Goal: Transaction & Acquisition: Purchase product/service

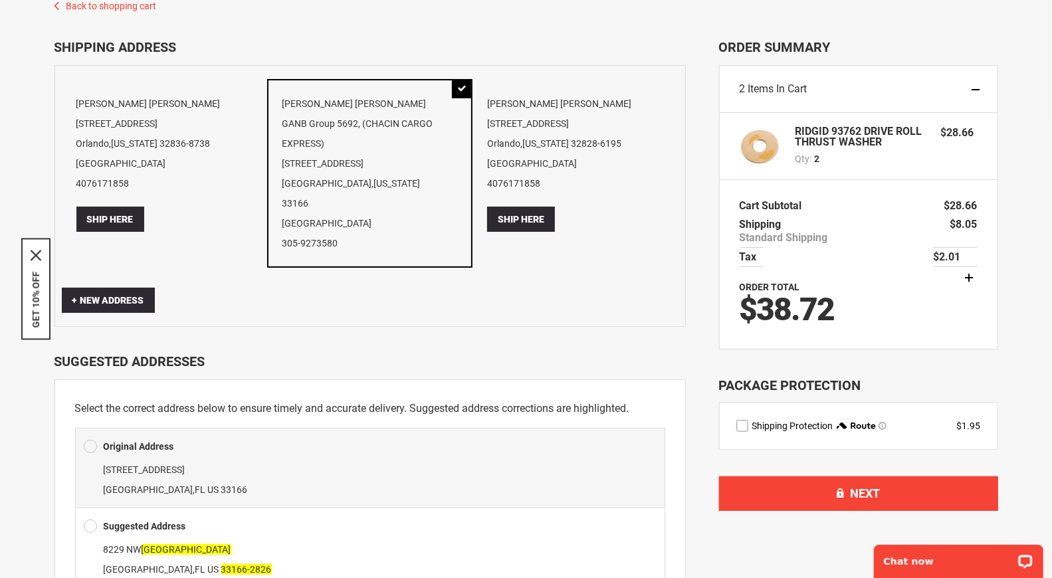
scroll to position [74, 0]
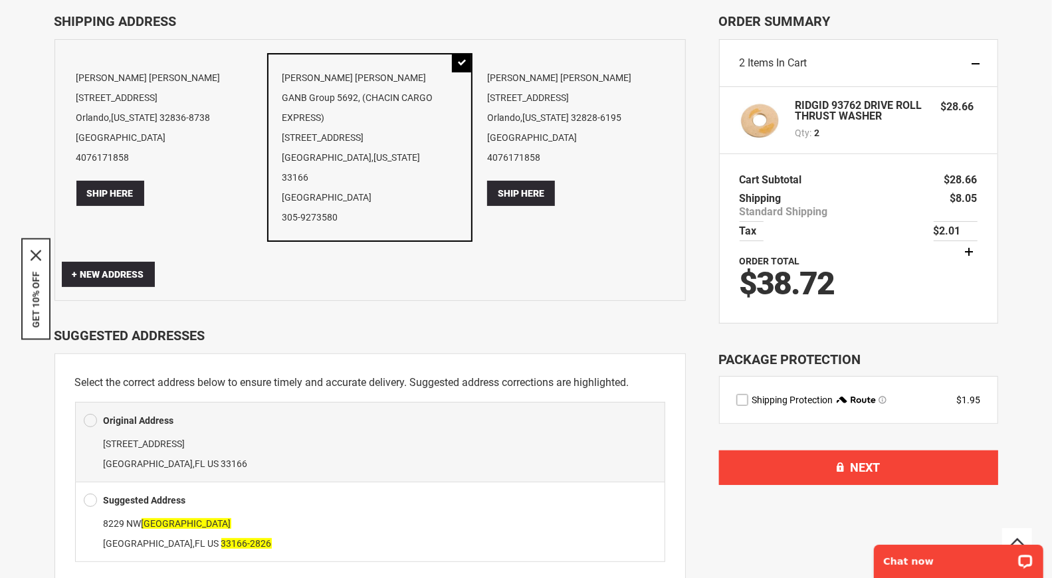
click at [740, 400] on label "route shipping protection selector element" at bounding box center [742, 400] width 12 height 12
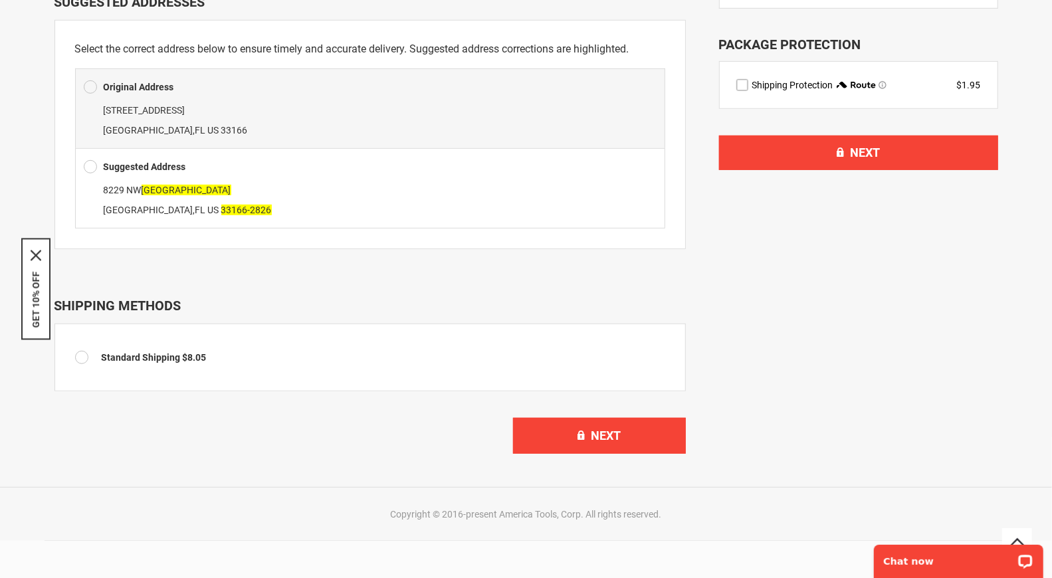
scroll to position [443, 0]
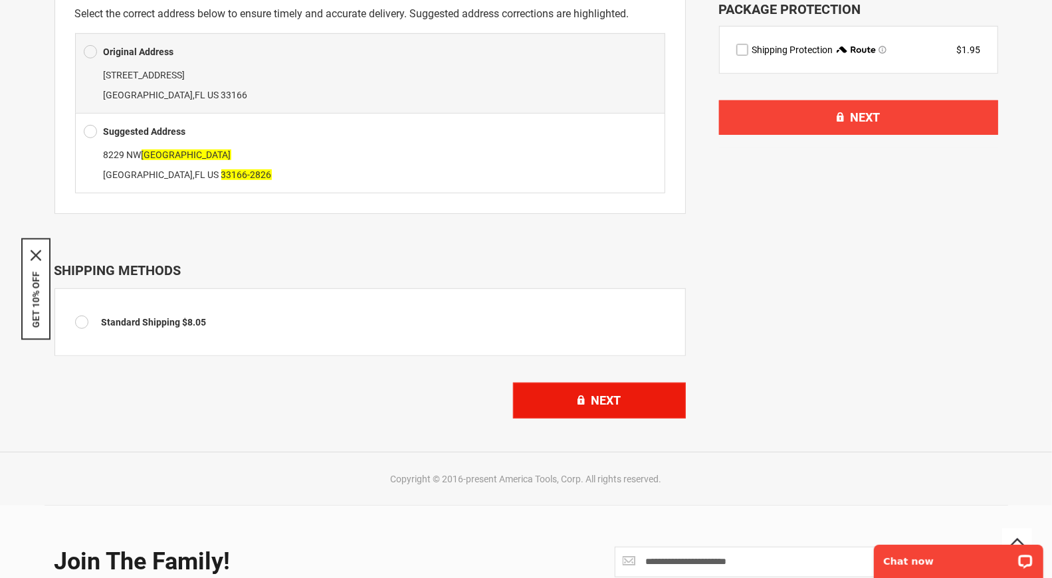
click at [594, 391] on button "Next" at bounding box center [599, 401] width 173 height 36
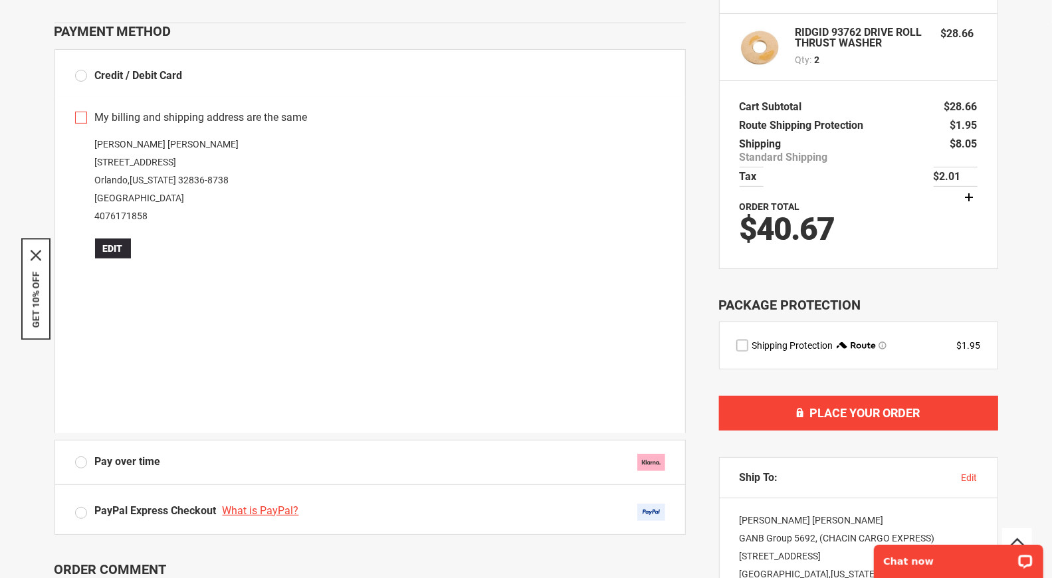
scroll to position [148, 0]
click at [444, 489] on div "PayPal Express Checkout What is PayPal?" at bounding box center [369, 509] width 631 height 50
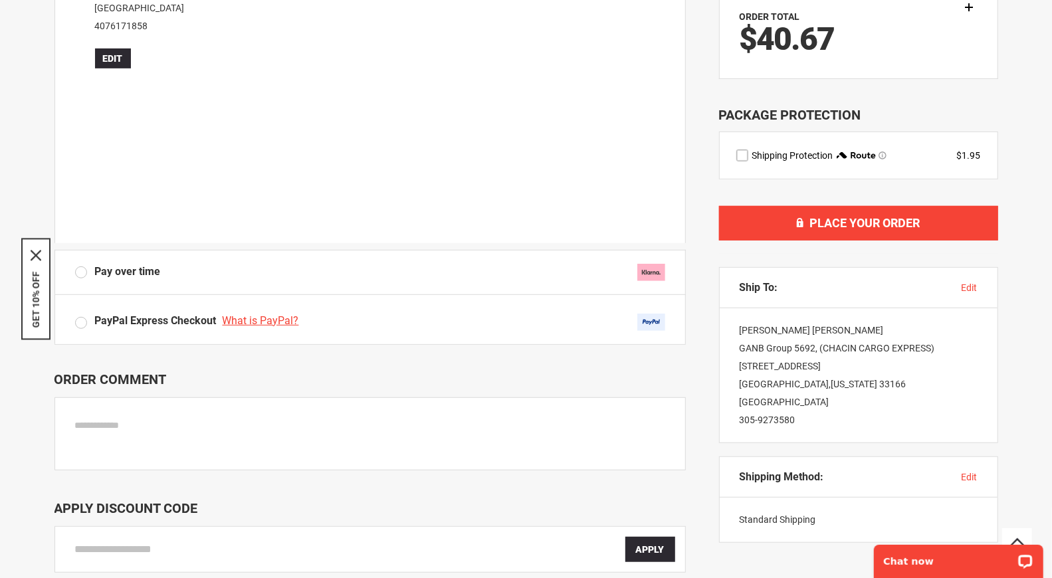
scroll to position [295, 0]
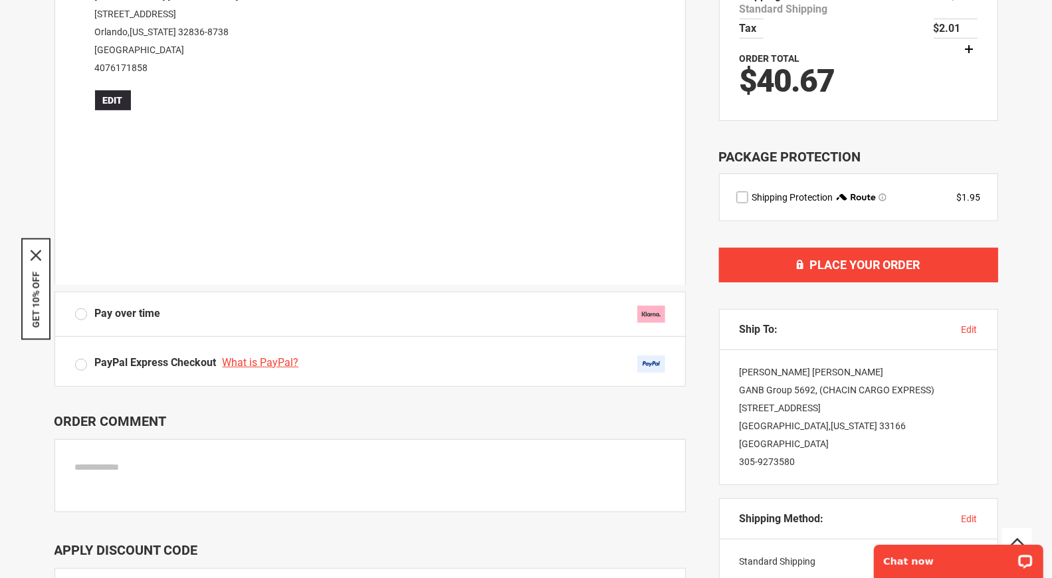
click at [647, 315] on img at bounding box center [651, 314] width 28 height 17
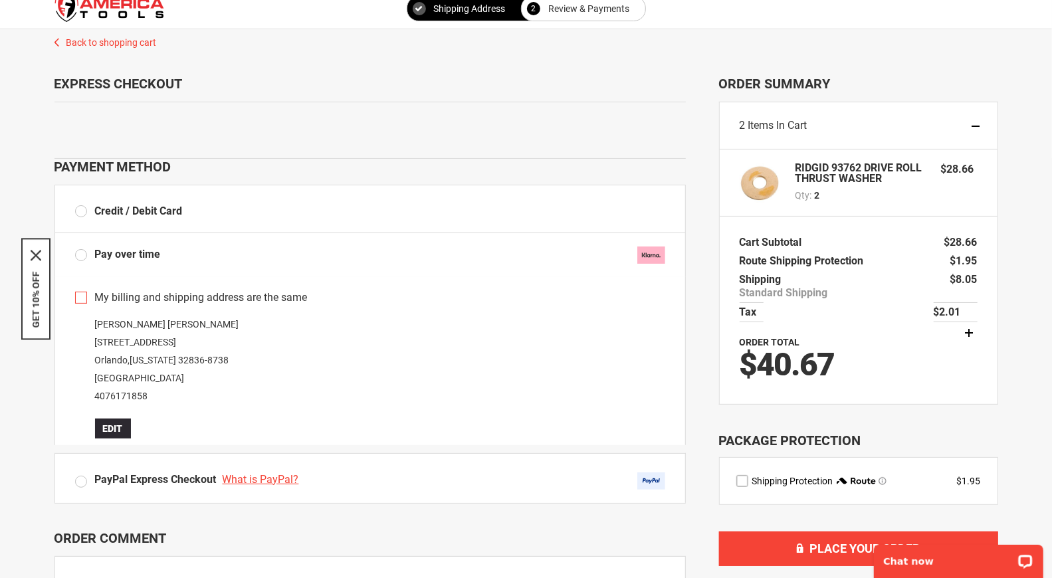
scroll to position [0, 0]
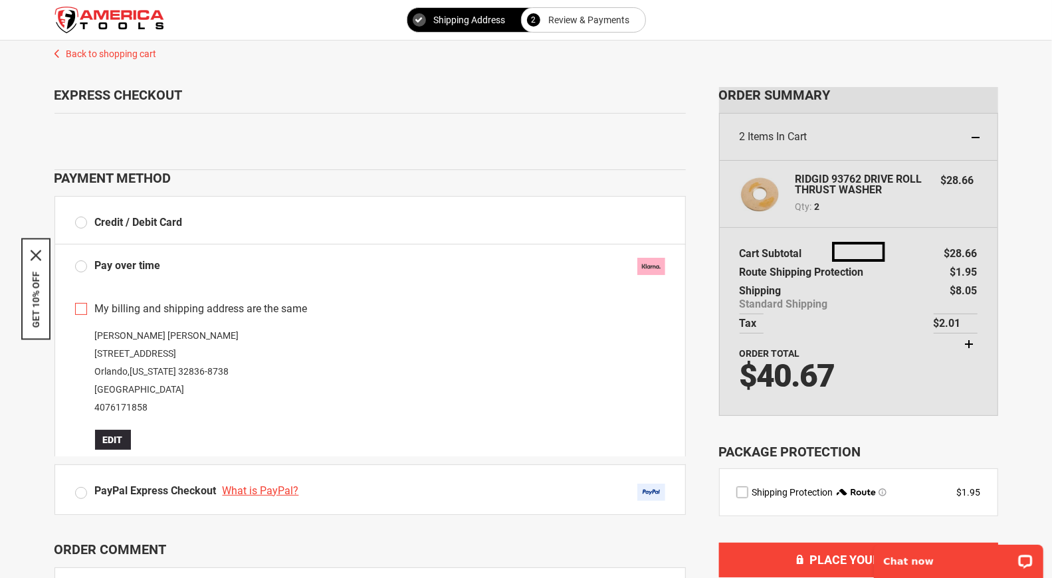
click at [655, 263] on img at bounding box center [651, 266] width 28 height 17
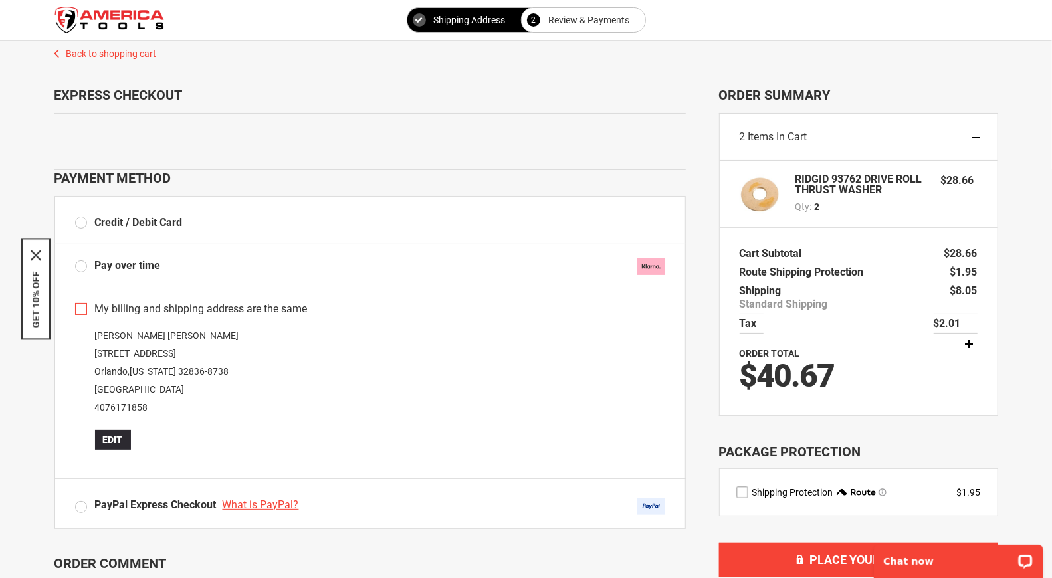
click at [82, 228] on label "Credit / Debit Card" at bounding box center [129, 222] width 108 height 15
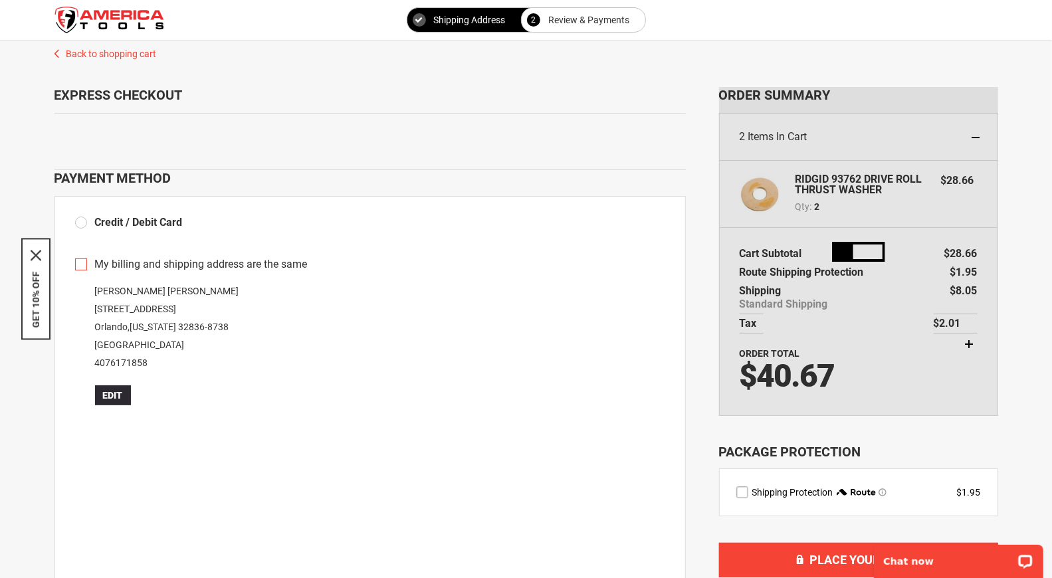
scroll to position [369, 0]
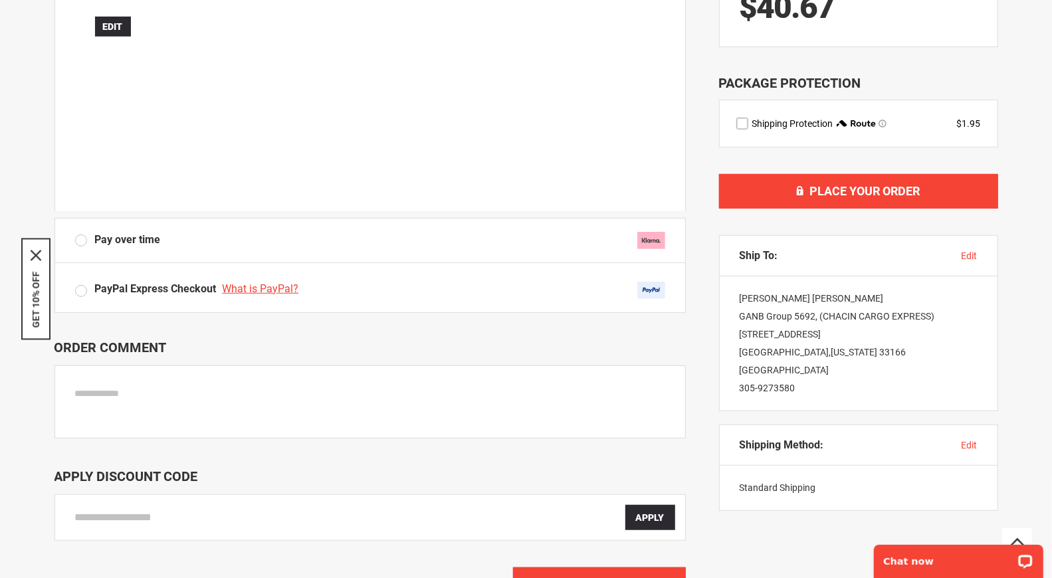
click at [647, 241] on img at bounding box center [651, 240] width 28 height 17
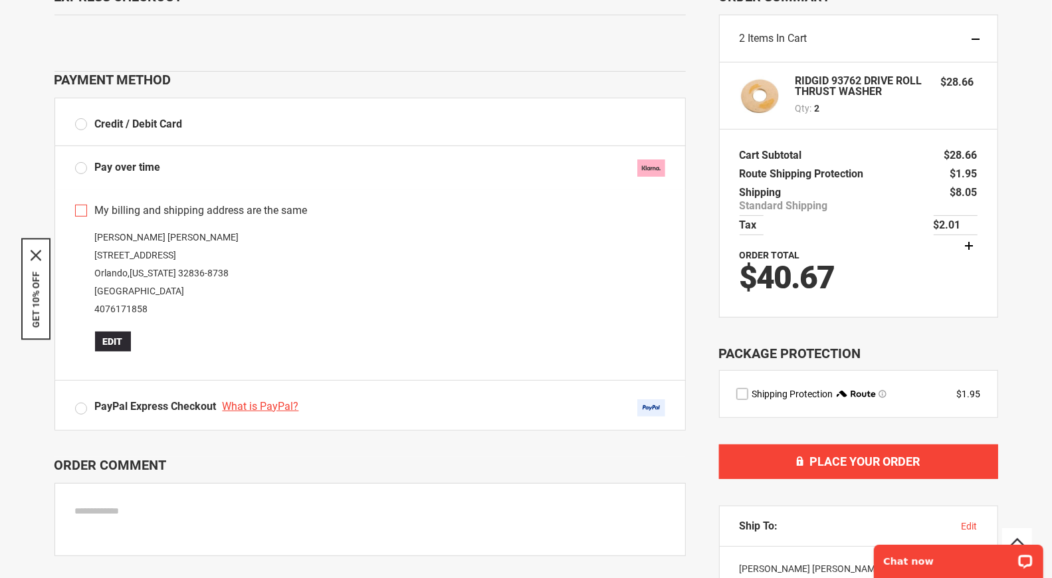
scroll to position [74, 0]
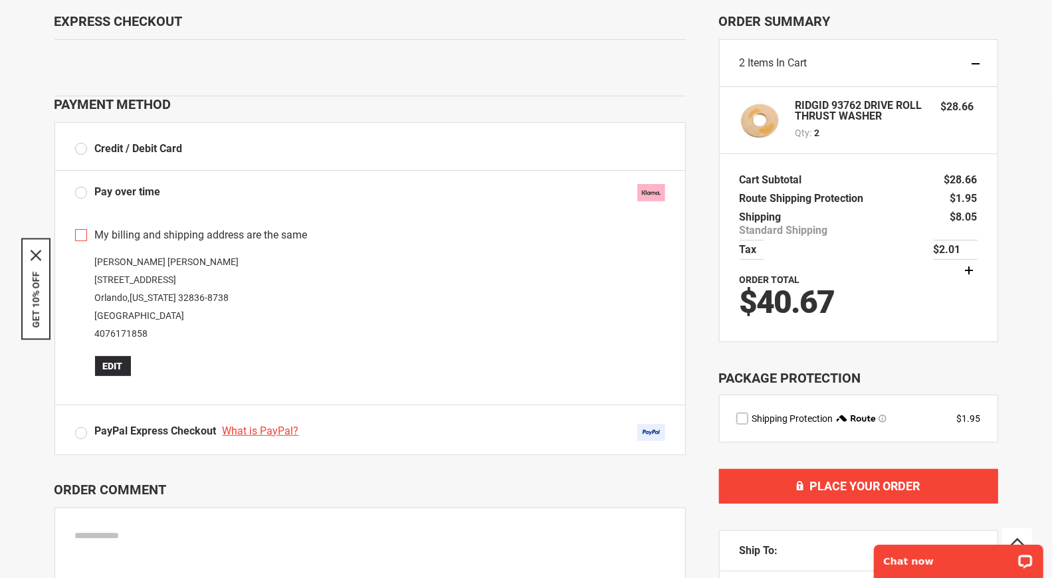
click at [82, 148] on label "Credit / Debit Card" at bounding box center [129, 149] width 108 height 15
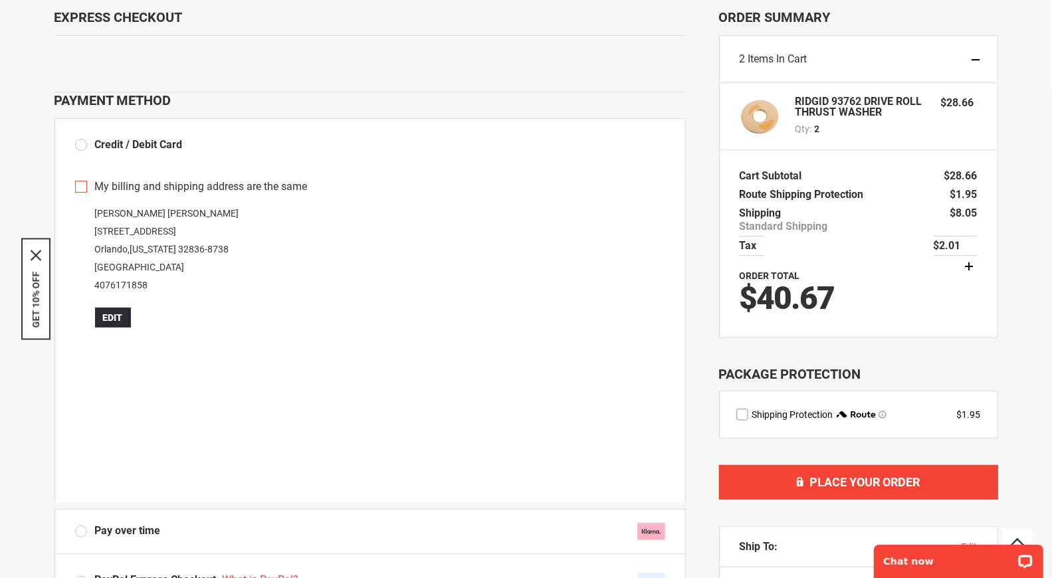
scroll to position [51, 0]
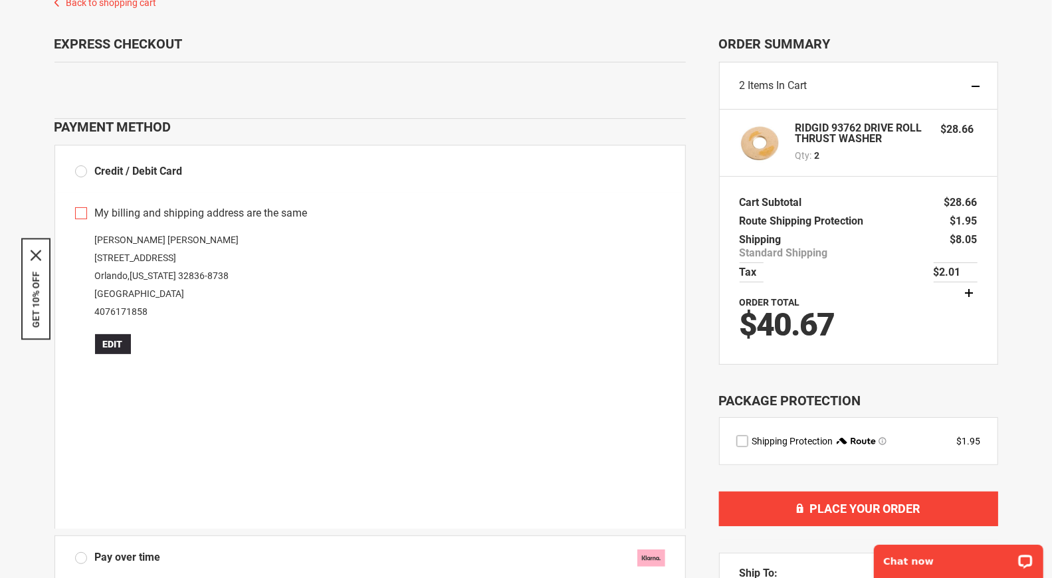
drag, startPoint x: 525, startPoint y: 550, endPoint x: 520, endPoint y: 534, distance: 16.6
click at [521, 540] on div "Pay over time" at bounding box center [369, 558] width 631 height 45
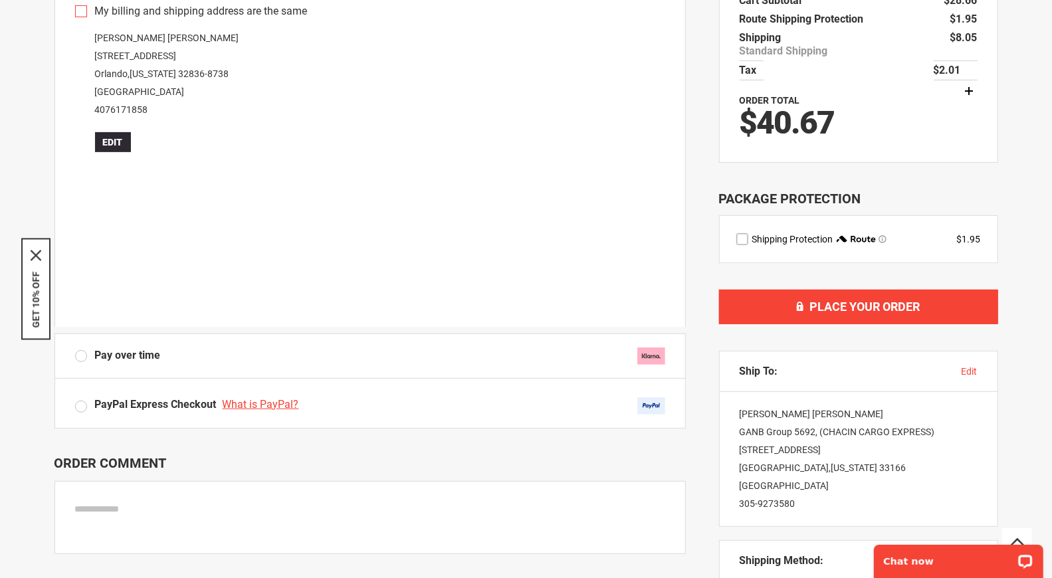
scroll to position [221, 0]
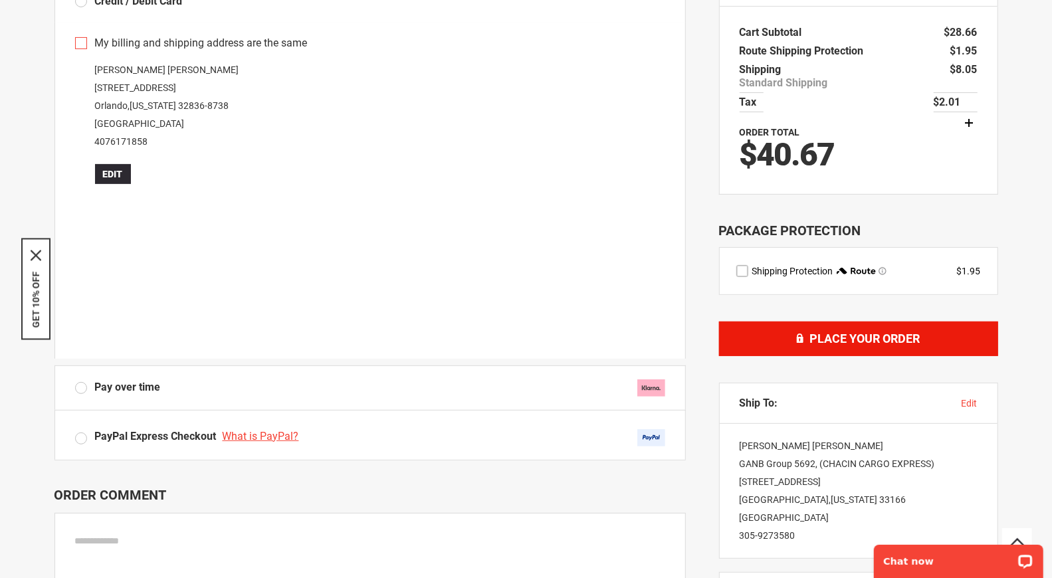
click at [827, 344] on span "Place Your Order" at bounding box center [865, 339] width 110 height 14
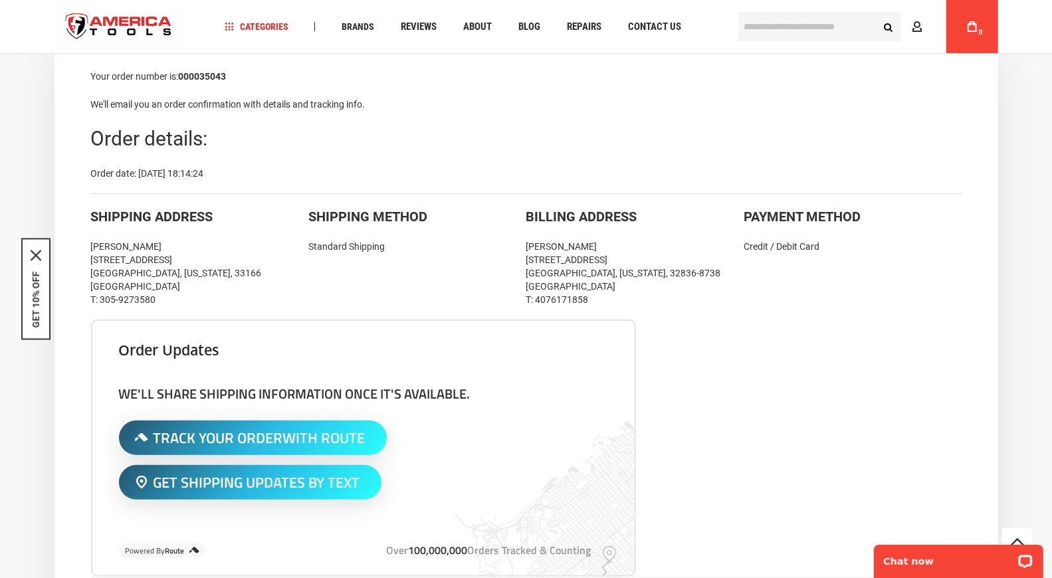
scroll to position [221, 0]
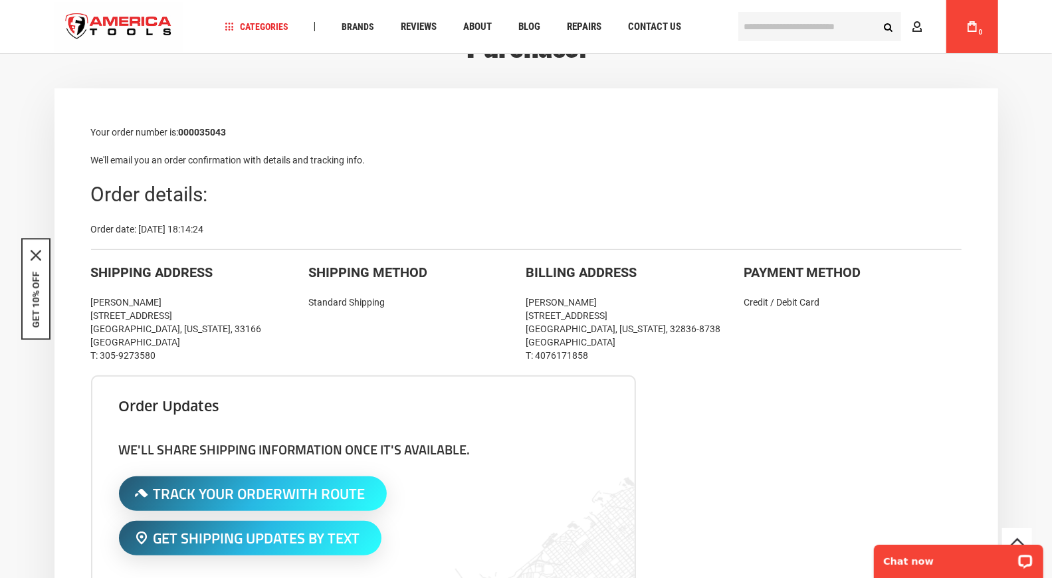
click at [60, 427] on div "Your order number is: 000035043 We'll email you an order confirmation with deta…" at bounding box center [526, 504] width 944 height 833
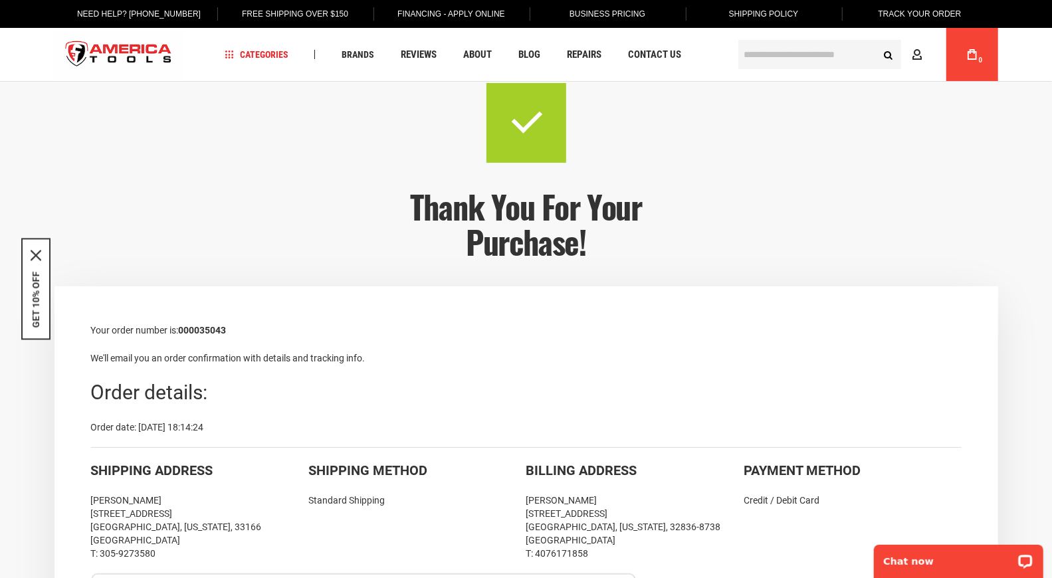
scroll to position [0, 0]
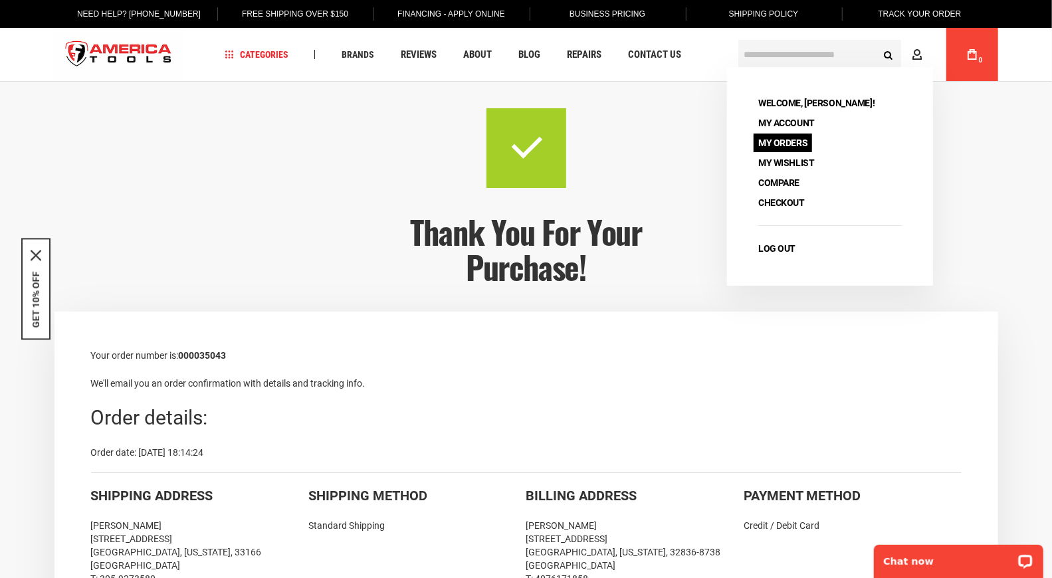
click at [766, 144] on link "My Orders" at bounding box center [783, 143] width 58 height 19
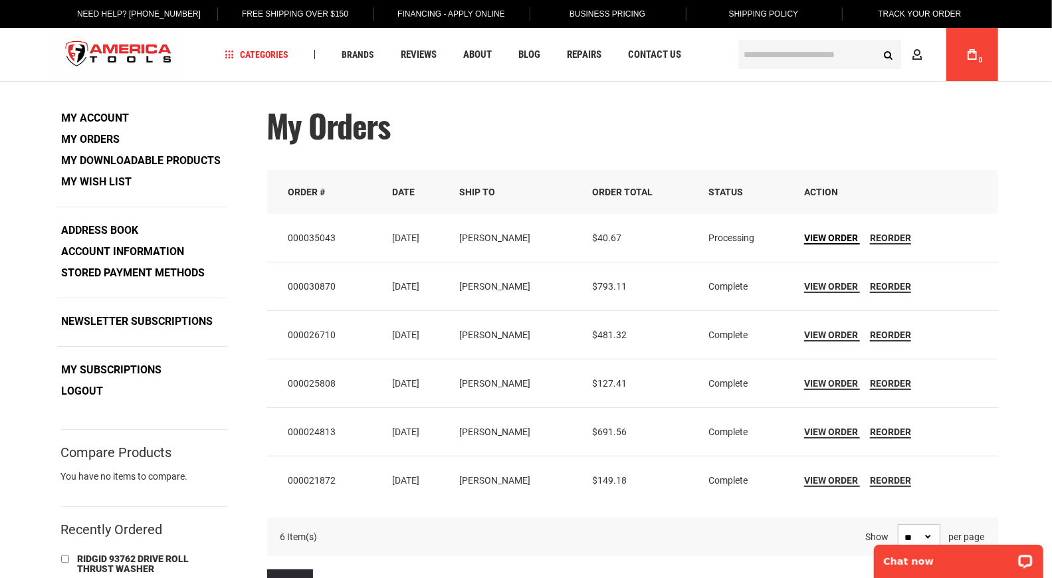
click at [848, 235] on span "View Order" at bounding box center [831, 238] width 54 height 11
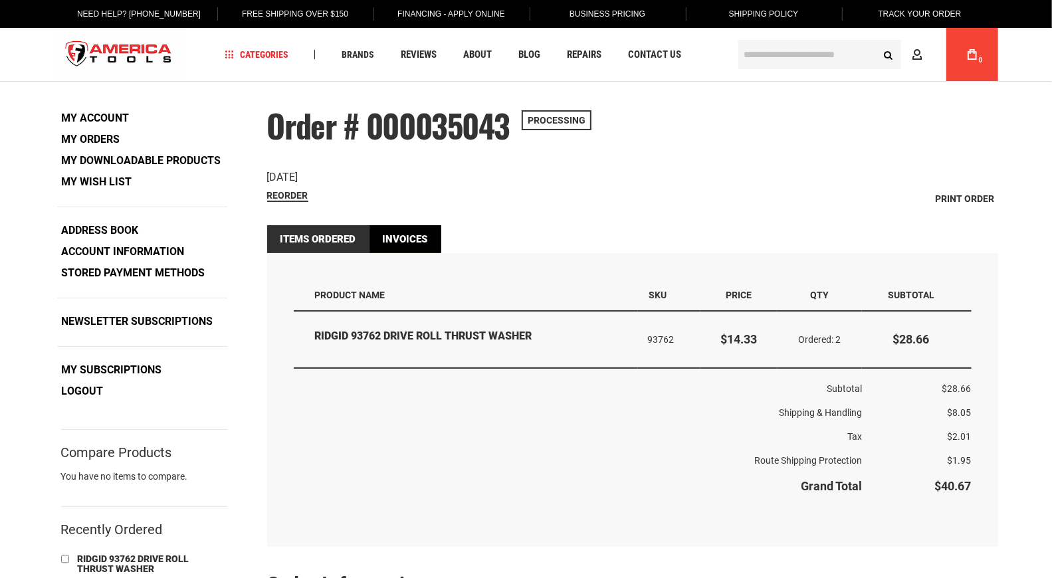
click at [412, 239] on link "Invoices" at bounding box center [406, 239] width 72 height 28
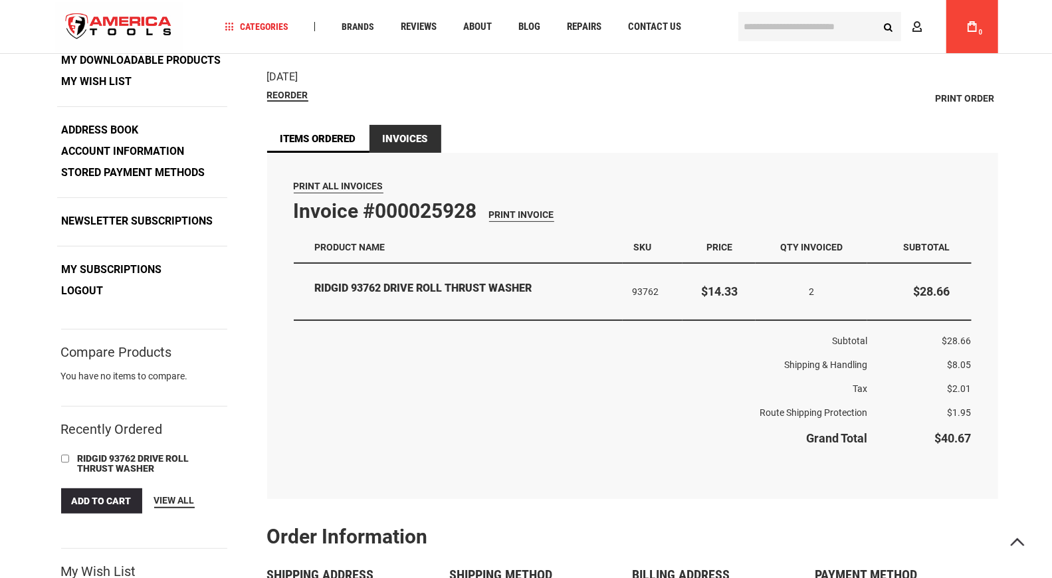
scroll to position [74, 0]
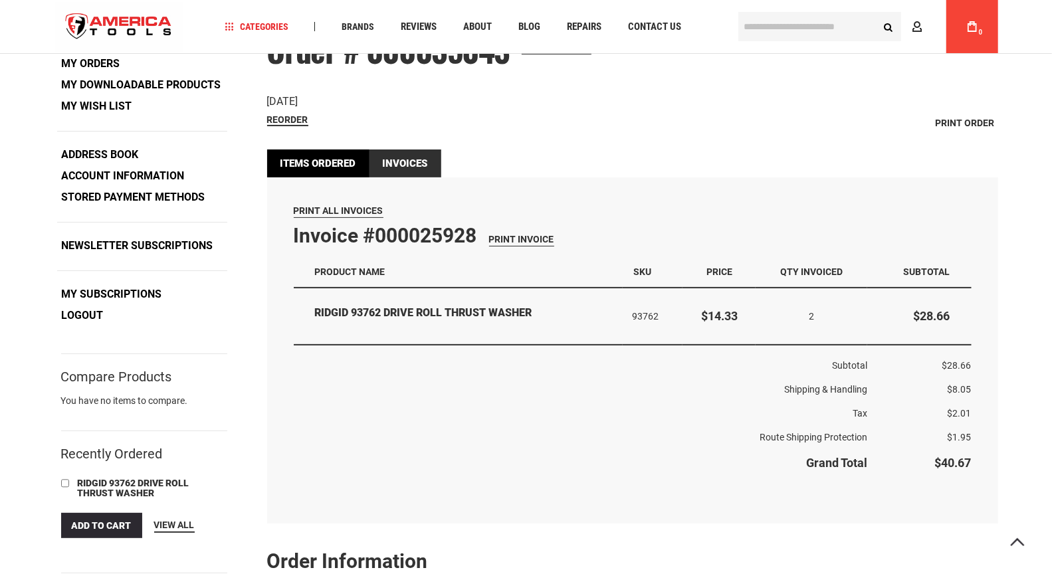
click at [317, 168] on link "Items Ordered" at bounding box center [318, 164] width 102 height 28
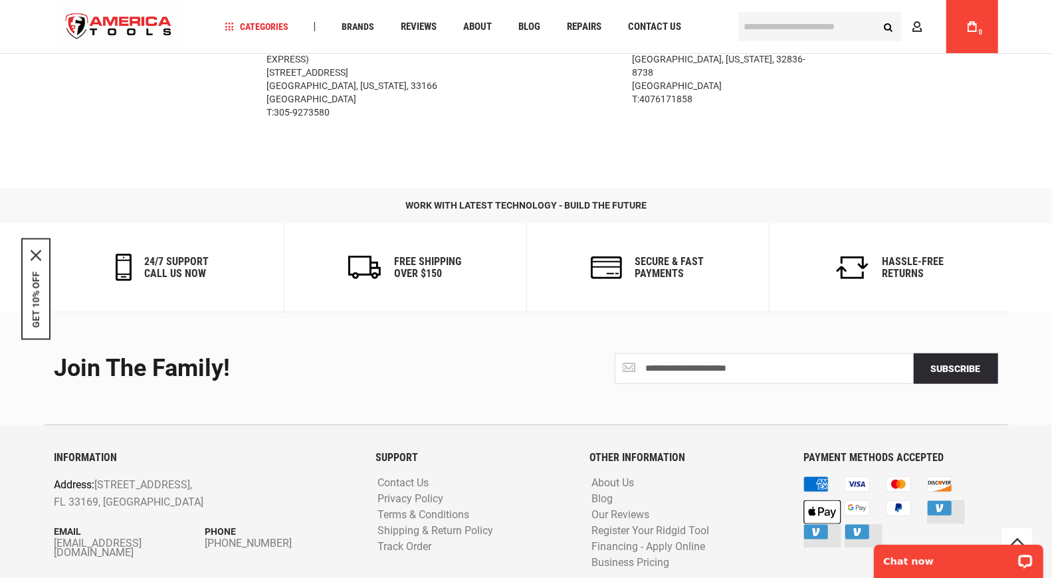
scroll to position [706, 0]
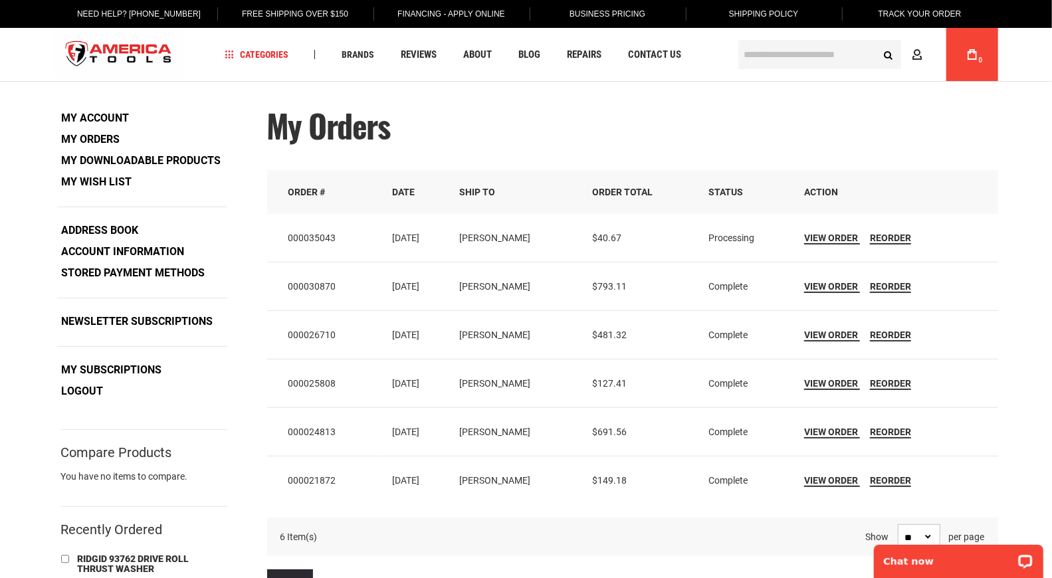
click at [87, 118] on link "My Account" at bounding box center [95, 118] width 77 height 20
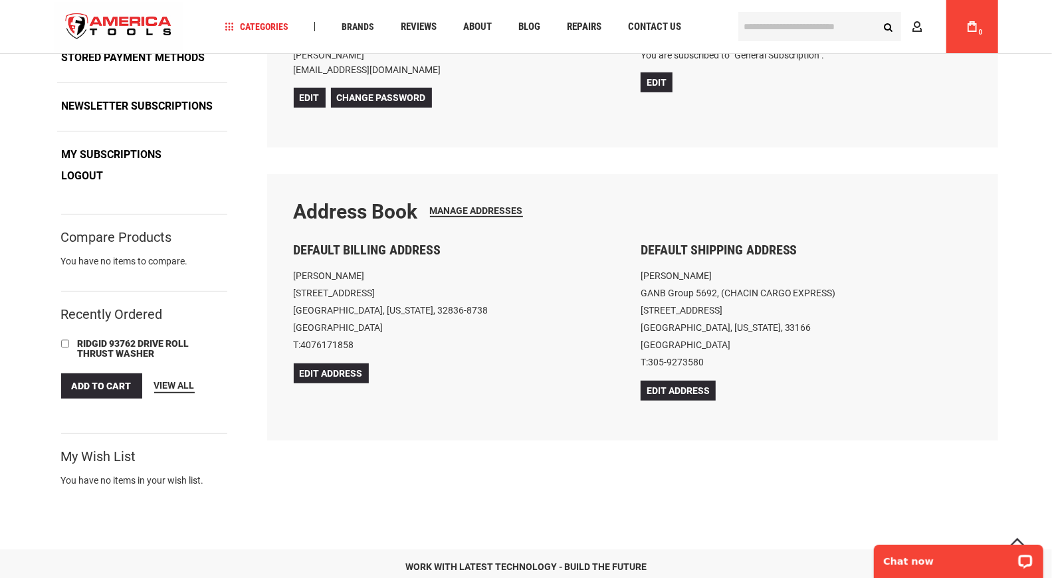
scroll to position [221, 0]
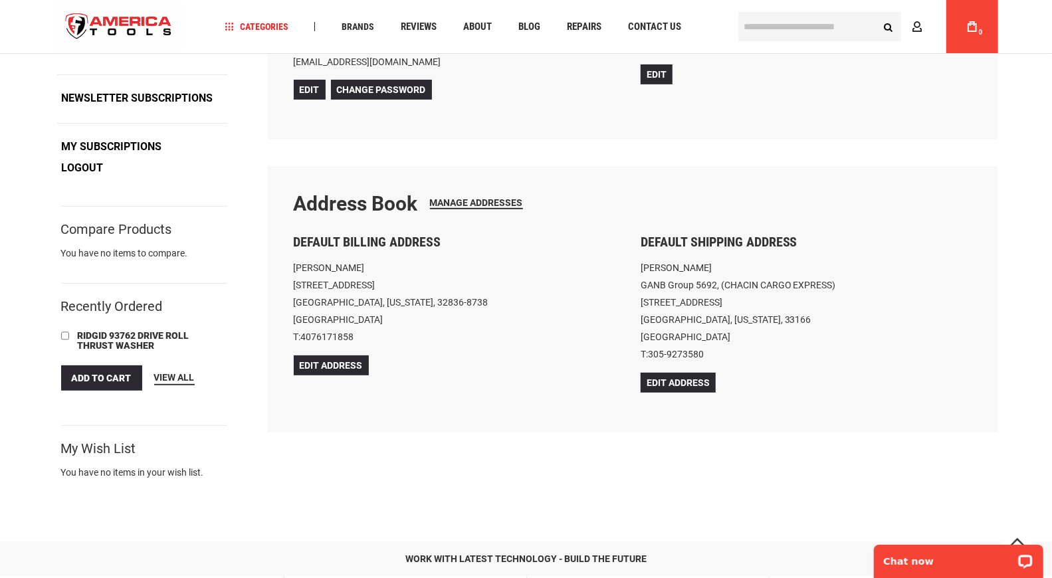
click at [147, 339] on span "RIDGID 93762 DRIVE ROLL THRUST WASHER" at bounding box center [134, 340] width 112 height 21
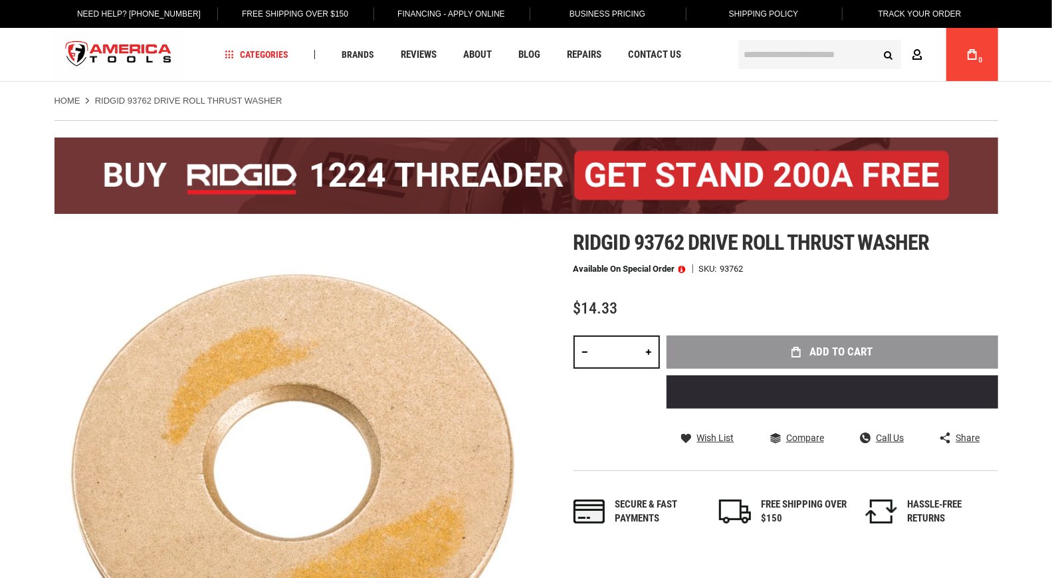
click at [915, 55] on icon at bounding box center [918, 55] width 11 height 13
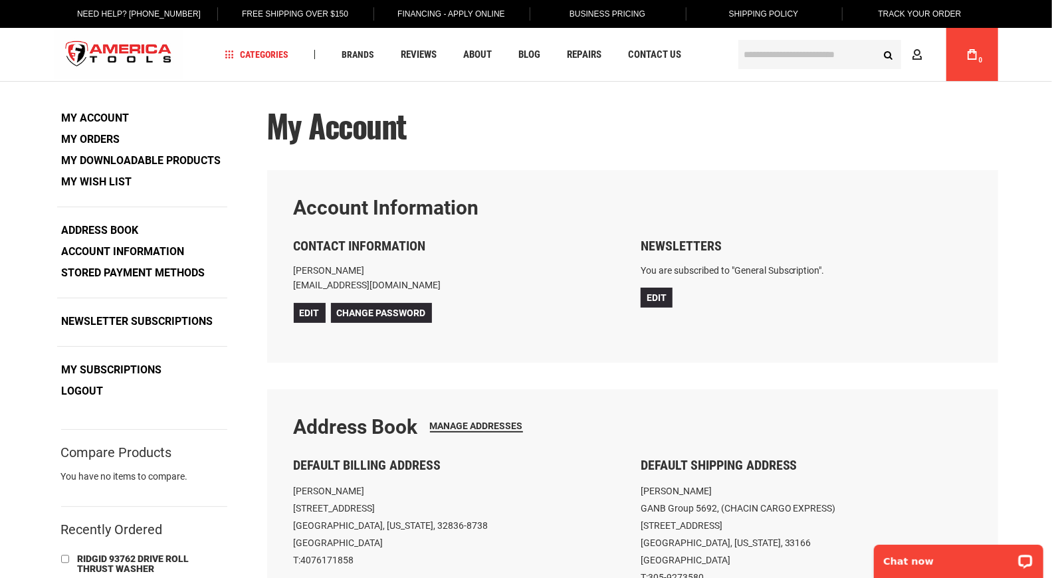
click at [91, 136] on link "My Orders" at bounding box center [91, 140] width 68 height 20
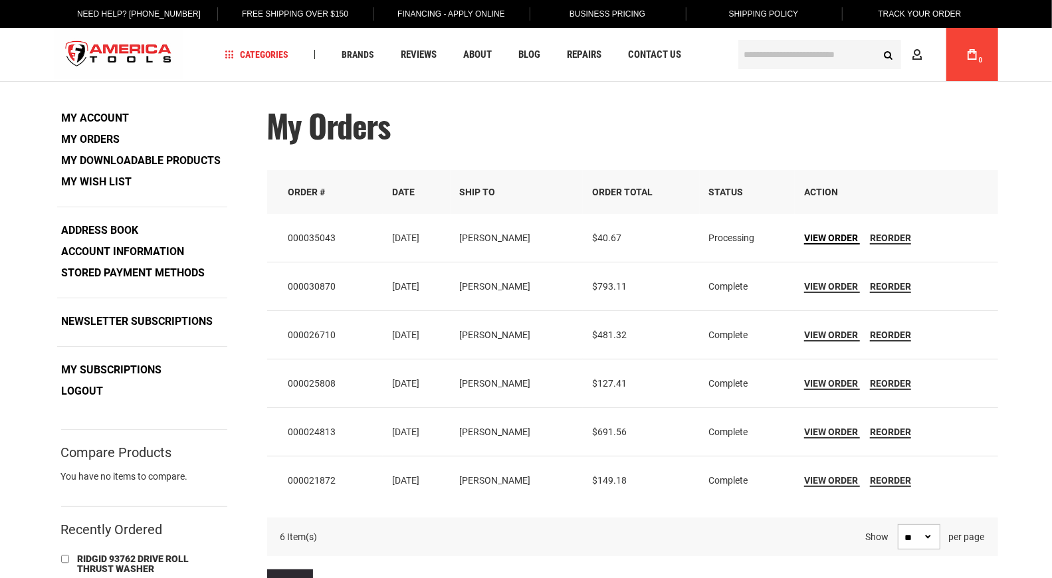
click at [842, 239] on span "View Order" at bounding box center [831, 238] width 54 height 11
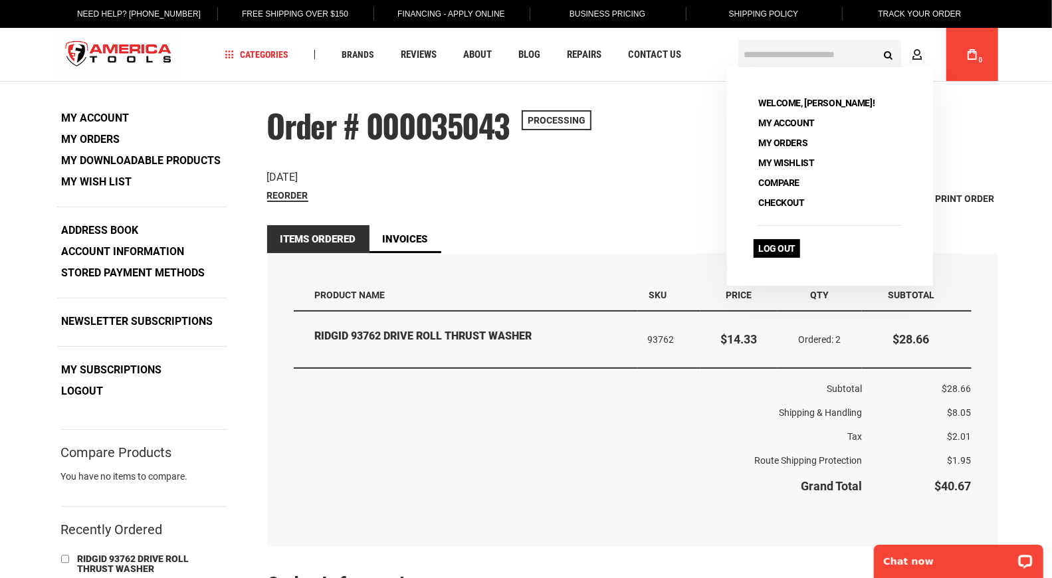
click at [762, 247] on link "Log Out" at bounding box center [777, 248] width 47 height 19
